Goal: Task Accomplishment & Management: Manage account settings

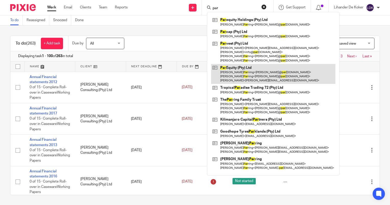
type input "par"
click at [238, 69] on link at bounding box center [273, 74] width 124 height 20
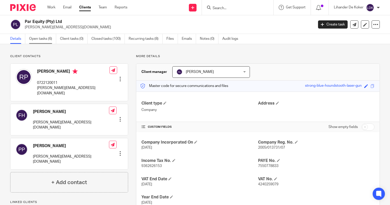
click at [43, 39] on link "Open tasks (6)" at bounding box center [42, 39] width 27 height 10
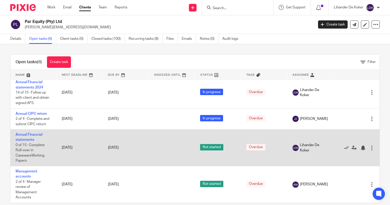
scroll to position [51, 0]
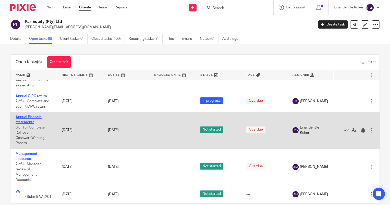
click at [25, 119] on link "Annual Financial statements" at bounding box center [29, 119] width 27 height 9
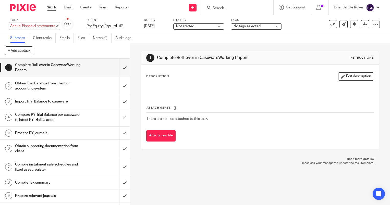
click at [37, 28] on div "Annual Financial statements Save Annual Financial statements" at bounding box center [32, 26] width 45 height 5
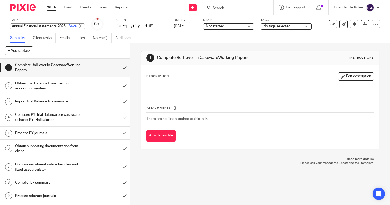
scroll to position [0, 9]
type input "Annual Financial statements 2025"
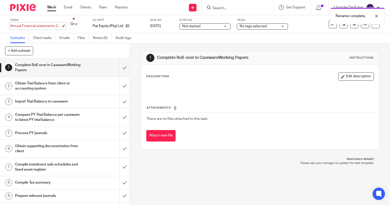
click at [49, 24] on div "Annual Financial statements 2025 Save Annual Financial statements 2025" at bounding box center [35, 26] width 51 height 5
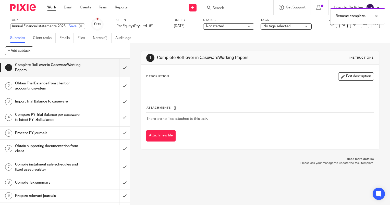
scroll to position [0, 0]
click at [51, 25] on input "Annual Financial statements 2025" at bounding box center [47, 27] width 75 height 6
drag, startPoint x: 44, startPoint y: 25, endPoint x: 84, endPoint y: 26, distance: 39.9
click at [84, 26] on div "Task Annual Financial statements 2025 Save Annual Financial statements 2025 0 /…" at bounding box center [164, 24] width 308 height 12
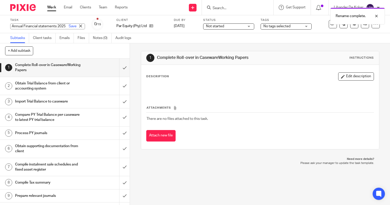
click at [151, 14] on div "Send new email Create task Add client Get Support Contact Support Help Document…" at bounding box center [262, 7] width 255 height 15
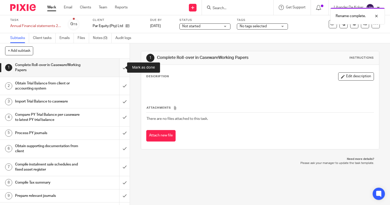
click at [119, 66] on input "submit" at bounding box center [65, 68] width 130 height 18
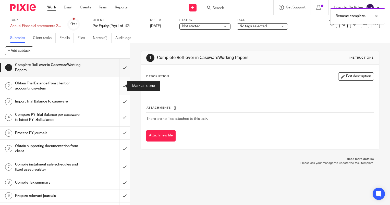
click at [119, 83] on input "submit" at bounding box center [65, 86] width 130 height 18
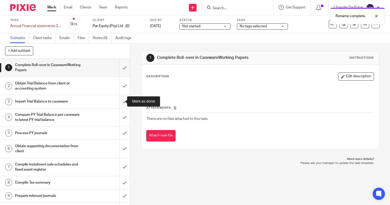
click at [120, 99] on input "submit" at bounding box center [65, 101] width 130 height 13
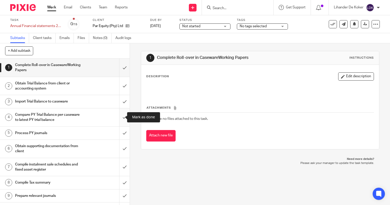
click at [120, 115] on input "submit" at bounding box center [65, 118] width 130 height 18
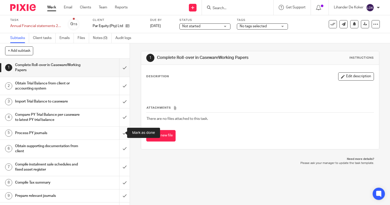
click at [121, 130] on input "submit" at bounding box center [65, 133] width 130 height 13
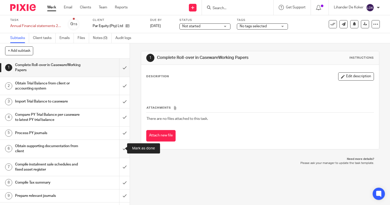
drag, startPoint x: 121, startPoint y: 145, endPoint x: 120, endPoint y: 161, distance: 15.3
click at [121, 146] on input "submit" at bounding box center [65, 149] width 130 height 18
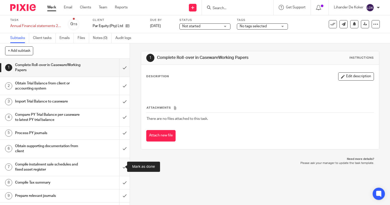
click at [119, 165] on input "submit" at bounding box center [65, 167] width 130 height 18
click at [118, 181] on input "submit" at bounding box center [65, 183] width 130 height 13
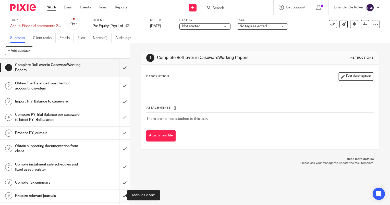
click at [119, 193] on input "submit" at bounding box center [65, 196] width 130 height 13
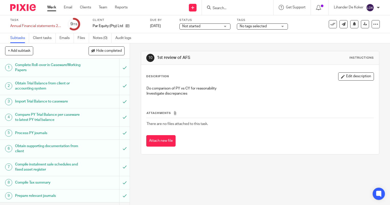
scroll to position [51, 0]
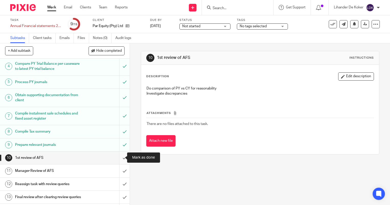
click at [117, 158] on input "submit" at bounding box center [65, 158] width 130 height 13
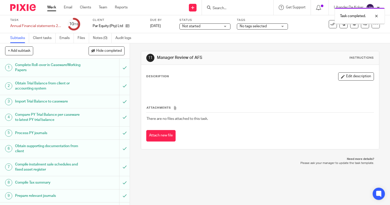
click at [361, 26] on link at bounding box center [365, 24] width 8 height 8
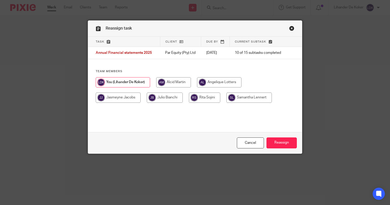
click at [168, 80] on input "radio" at bounding box center [173, 82] width 35 height 10
radio input "true"
click at [274, 144] on input "Reassign" at bounding box center [282, 143] width 30 height 11
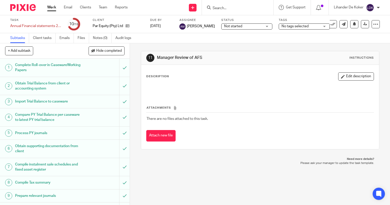
click at [52, 6] on link "Work" at bounding box center [51, 7] width 9 height 5
